Goal: Find specific page/section: Find specific page/section

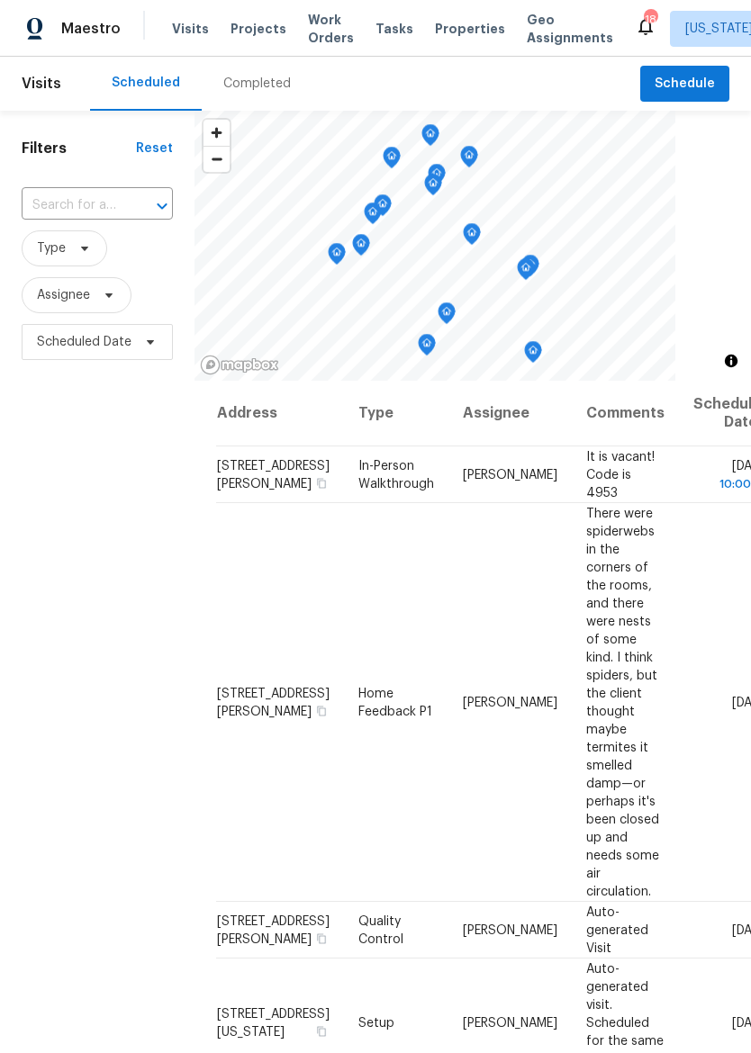
click at [458, 37] on span "Properties" at bounding box center [470, 29] width 70 height 18
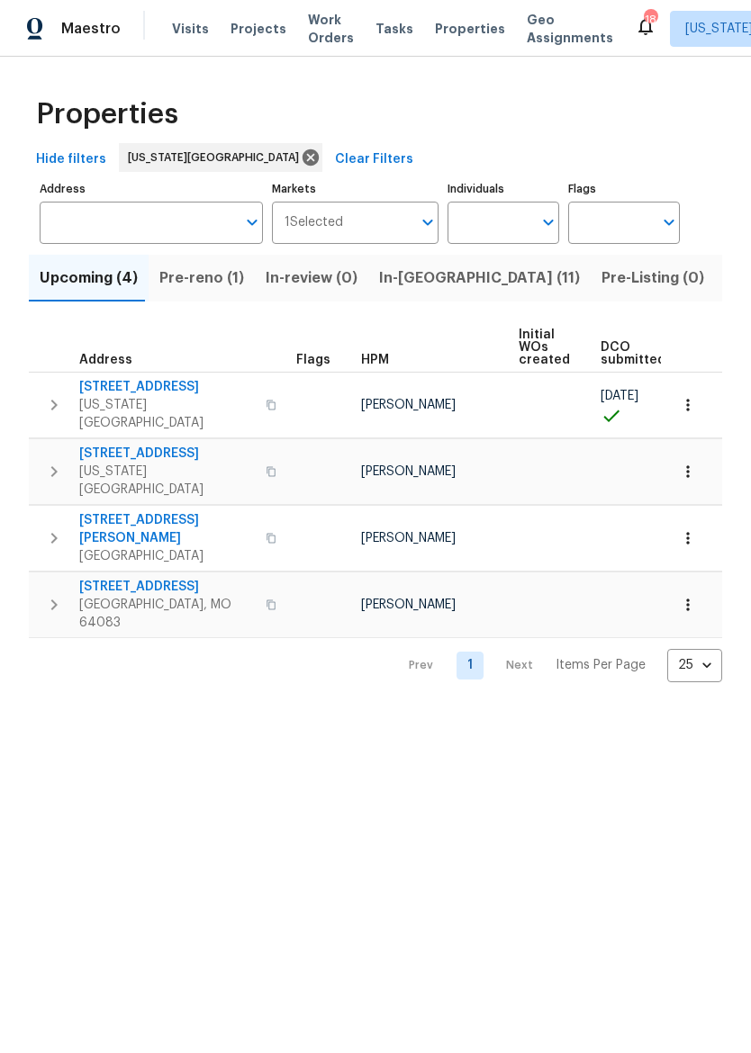
click at [418, 283] on span "In-reno (11)" at bounding box center [479, 278] width 201 height 25
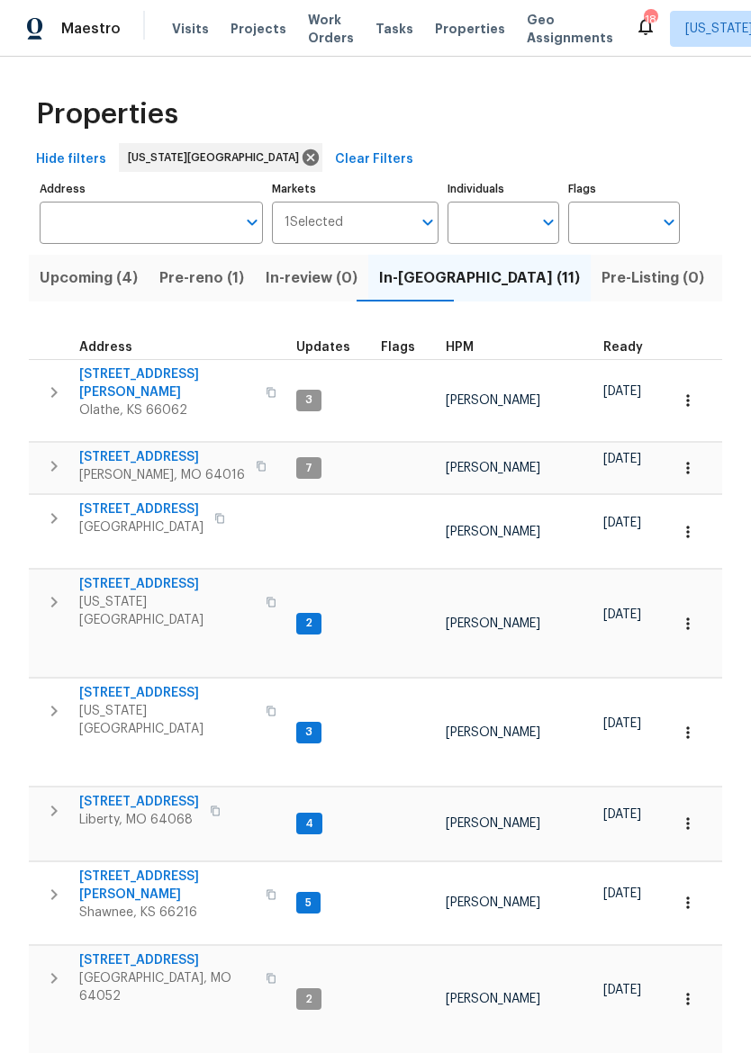
scroll to position [14, 0]
click at [188, 285] on span "Pre-reno (1)" at bounding box center [201, 278] width 85 height 25
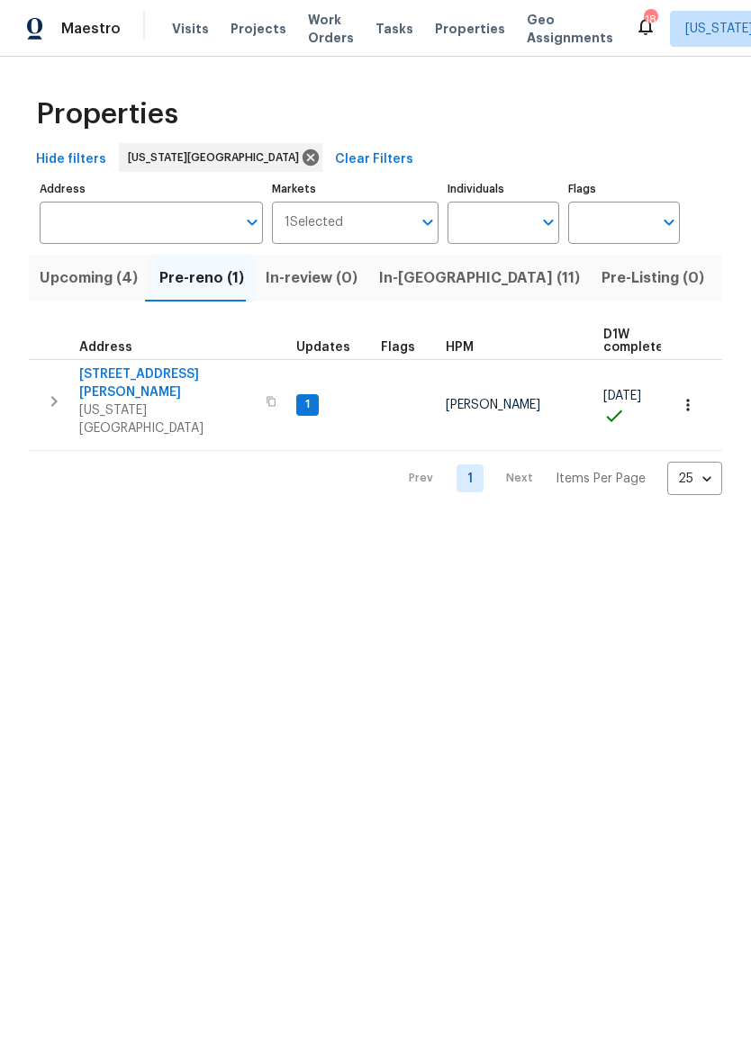
click at [111, 379] on span "8400 Holmes Rd" at bounding box center [167, 383] width 176 height 36
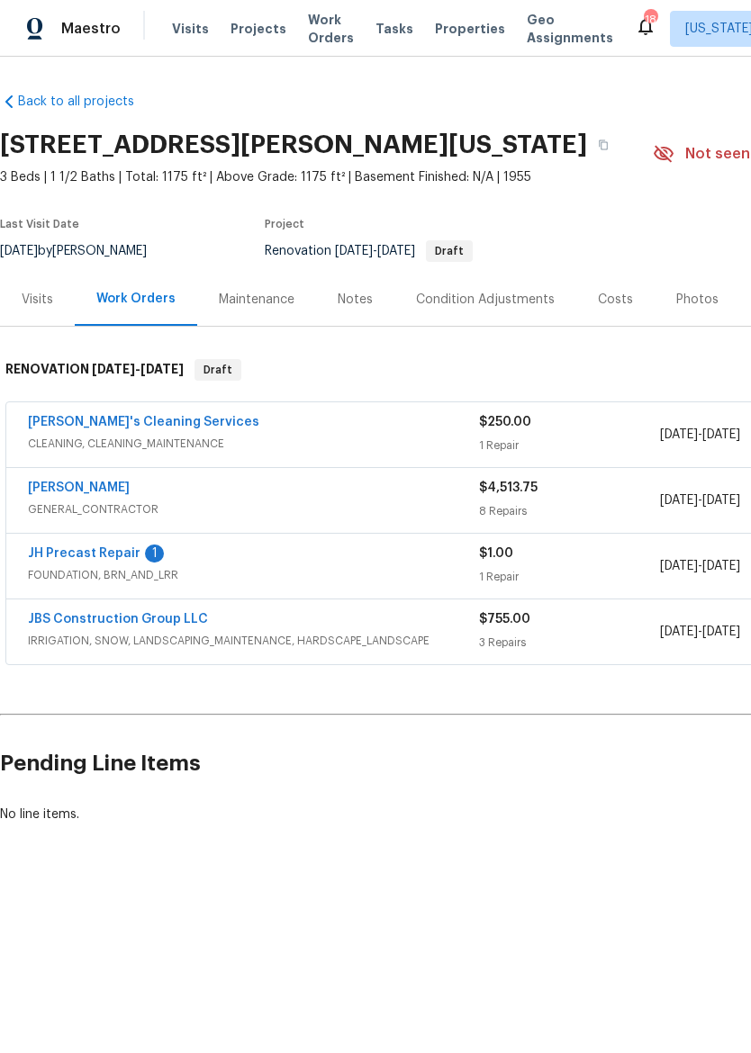
click at [53, 556] on link "JH Precast Repair" at bounding box center [84, 553] width 113 height 13
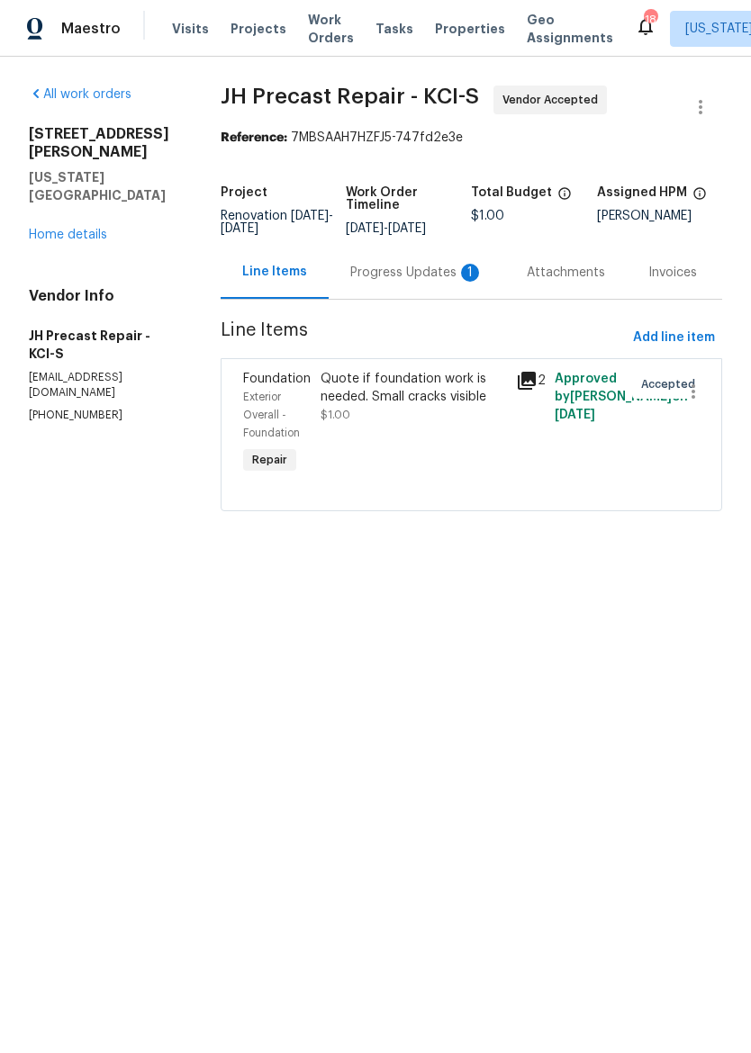
click at [434, 272] on div "Progress Updates 1" at bounding box center [416, 273] width 133 height 18
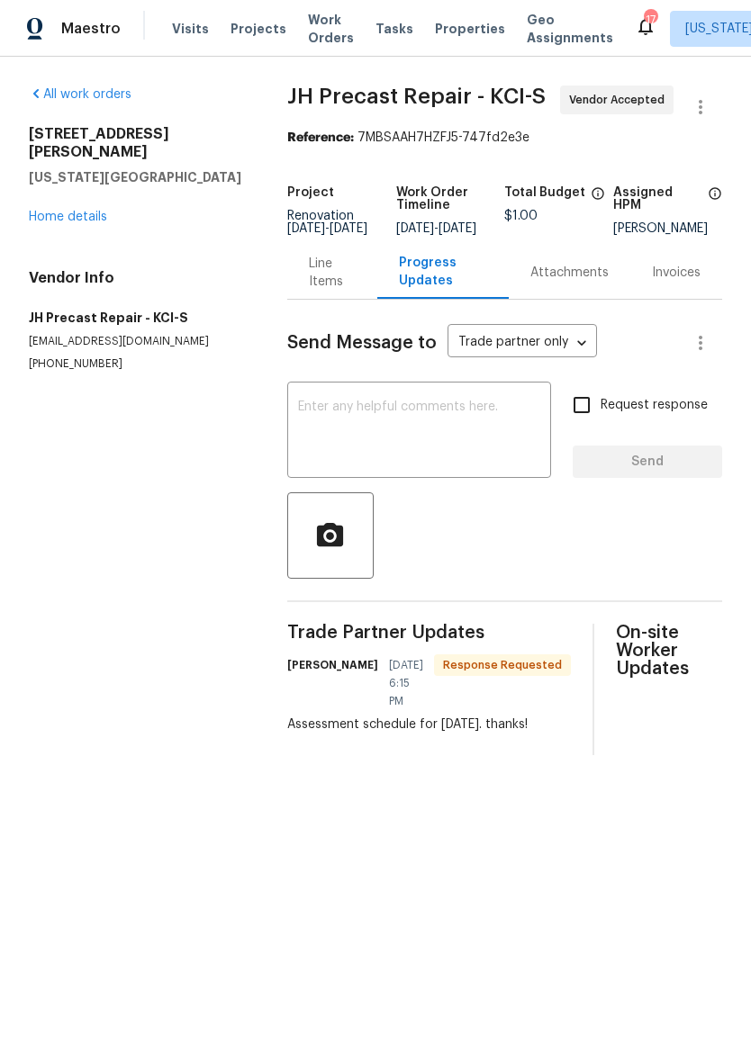
click at [64, 211] on link "Home details" at bounding box center [68, 217] width 78 height 13
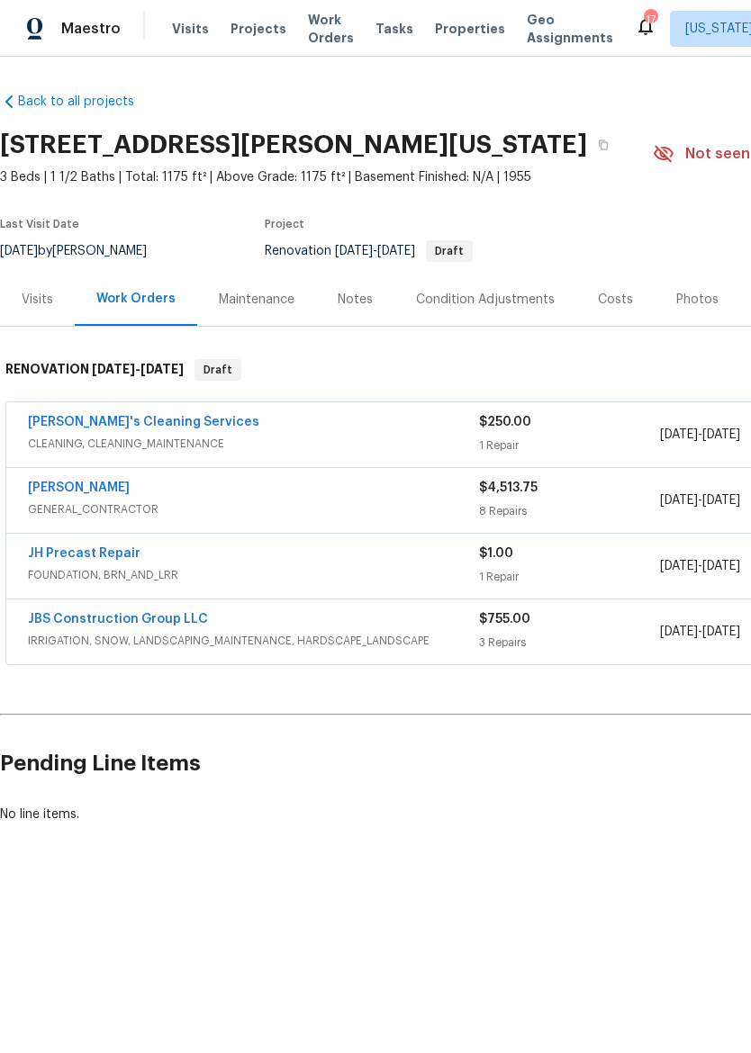
click at [47, 491] on link "[PERSON_NAME]" at bounding box center [79, 488] width 102 height 13
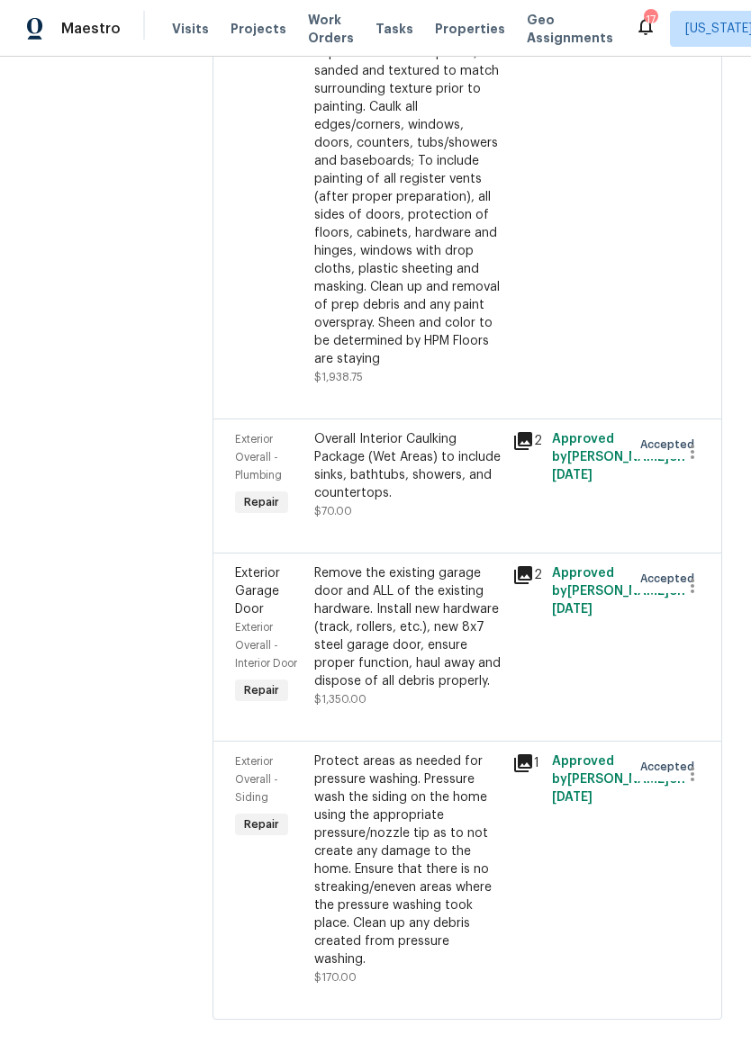
scroll to position [1634, 0]
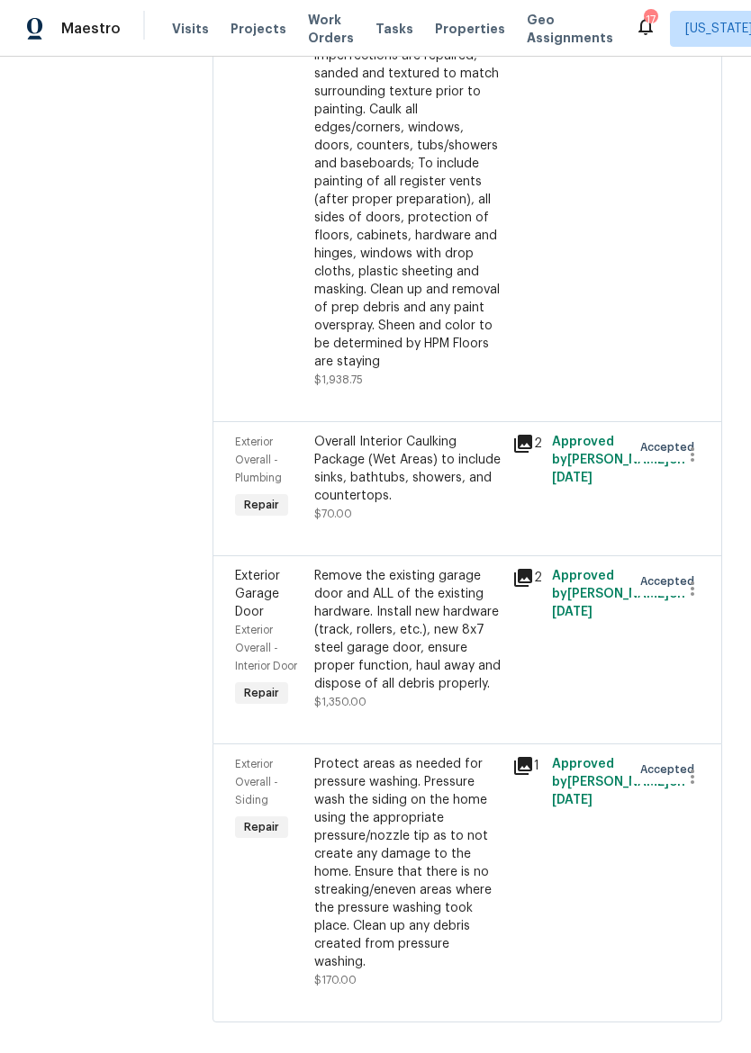
click at [39, 38] on img at bounding box center [35, 29] width 16 height 23
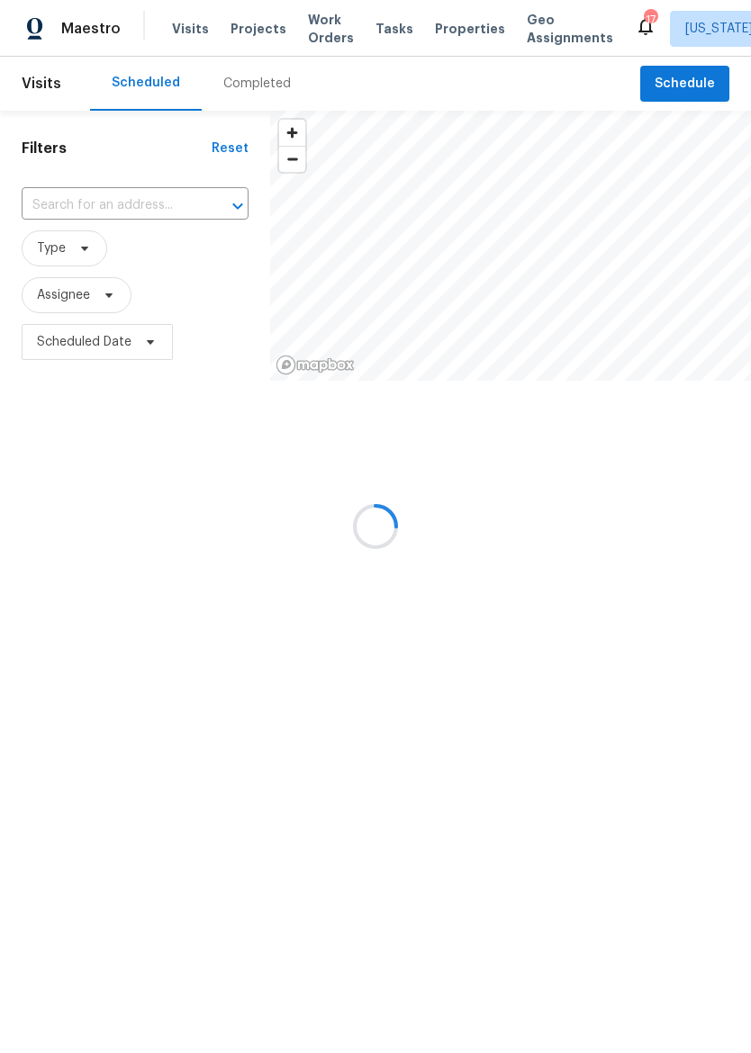
click at [60, 42] on div "Maestro" at bounding box center [60, 29] width 121 height 36
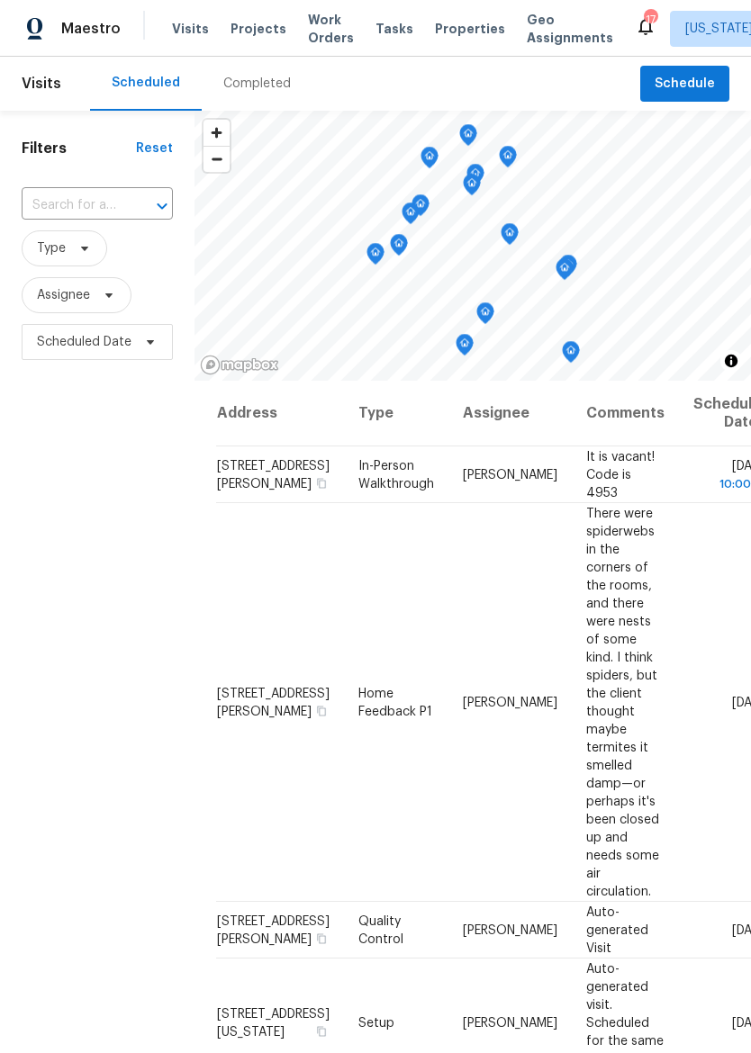
click at [446, 22] on span "Properties" at bounding box center [470, 29] width 70 height 18
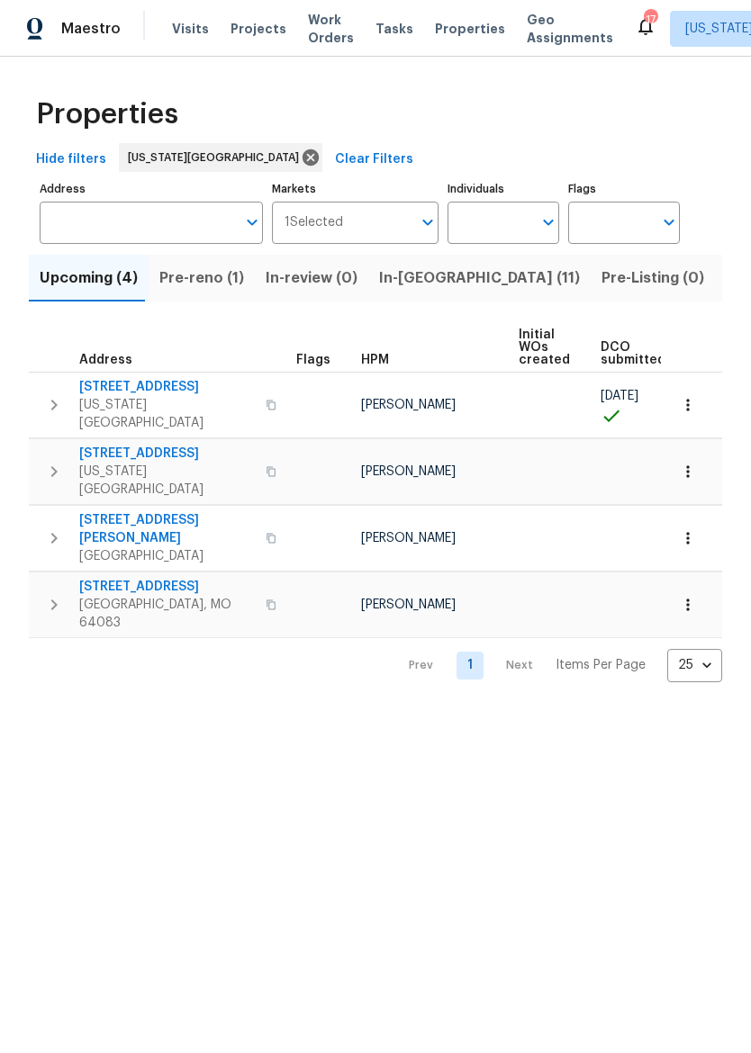
click at [413, 279] on span "In-reno (11)" at bounding box center [479, 278] width 201 height 25
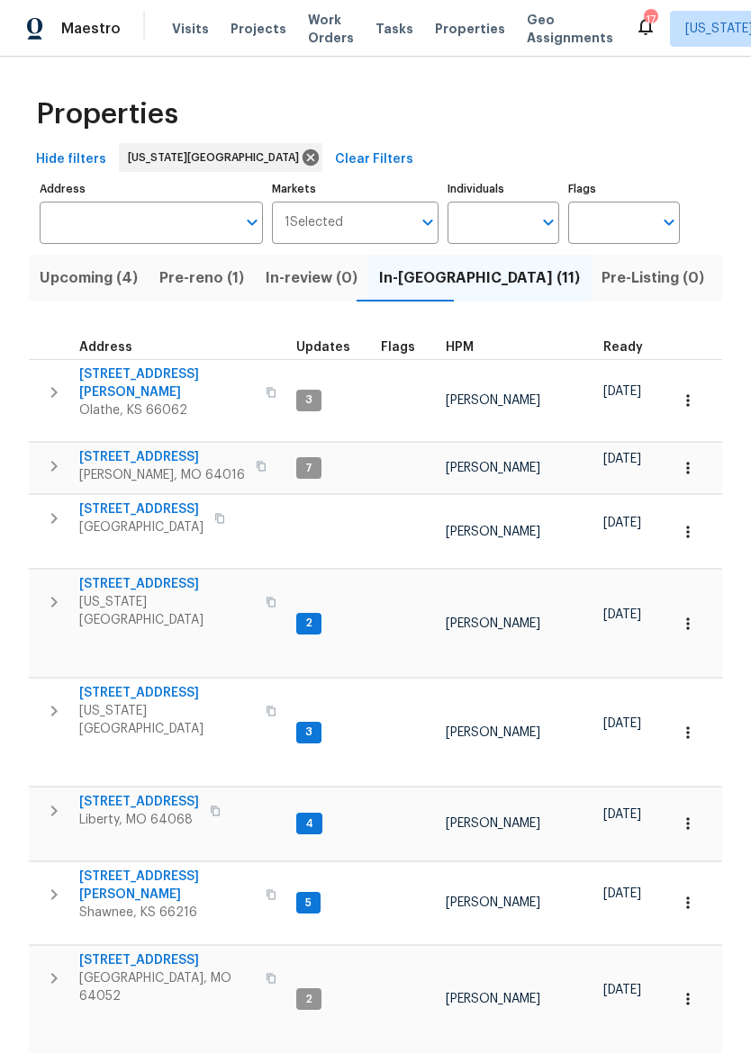
click at [200, 271] on span "Pre-reno (1)" at bounding box center [201, 278] width 85 height 25
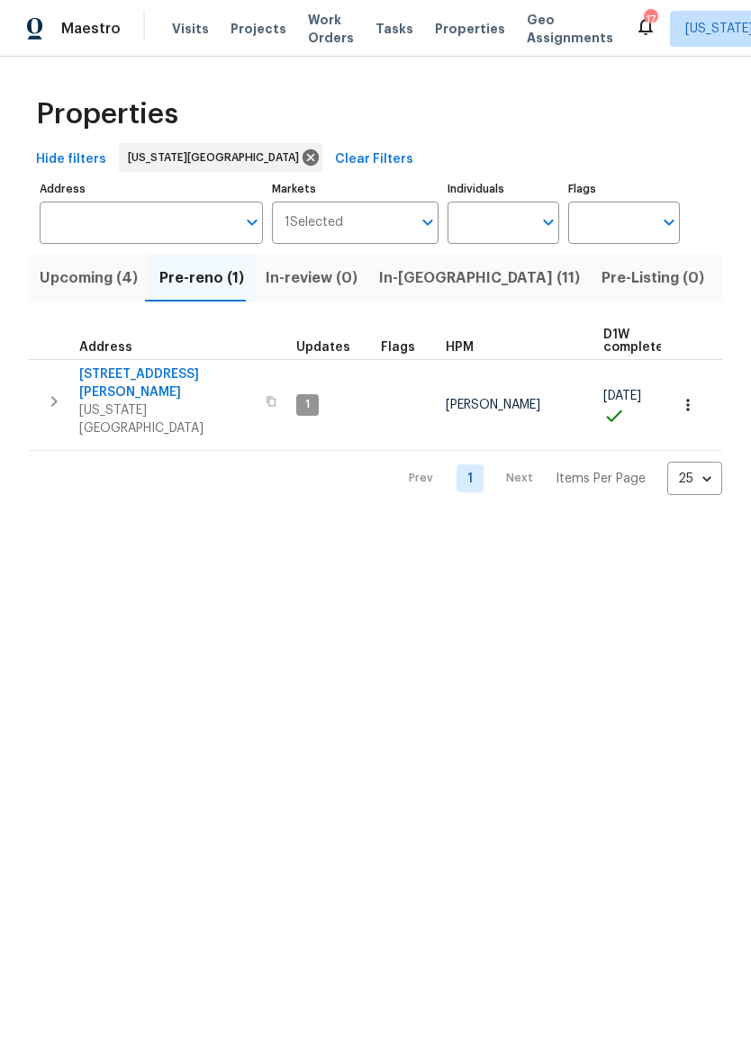
click at [127, 378] on span "8400 Holmes Rd" at bounding box center [167, 383] width 176 height 36
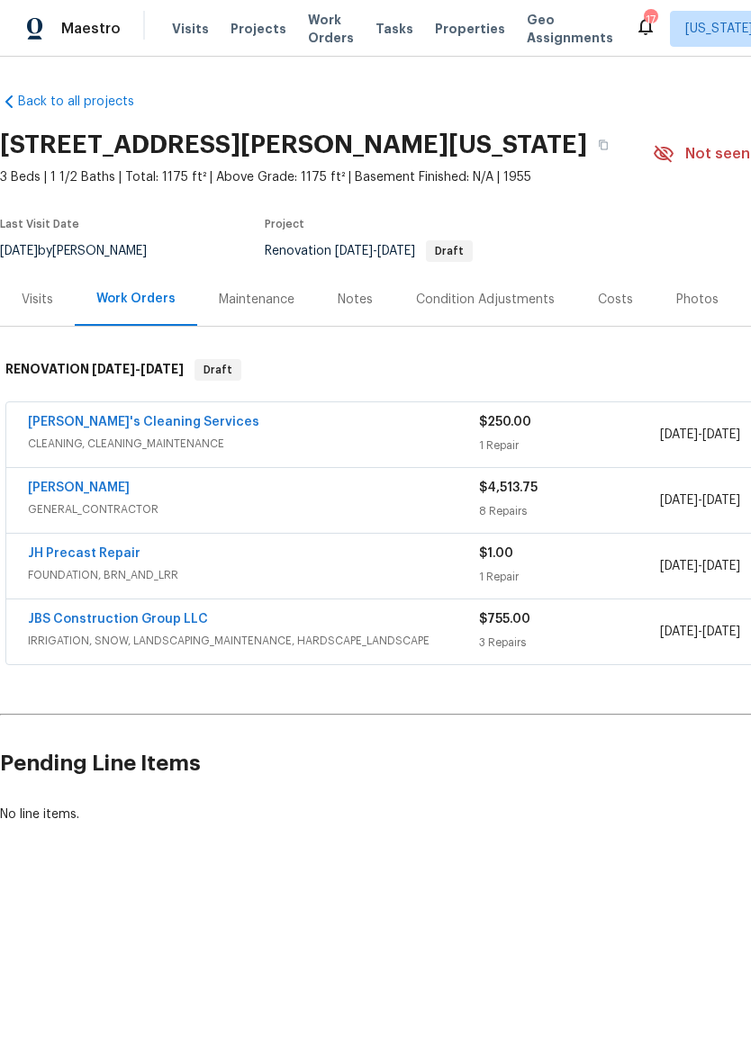
click at [57, 485] on link "[PERSON_NAME]" at bounding box center [79, 488] width 102 height 13
